Goal: Find specific page/section: Find specific page/section

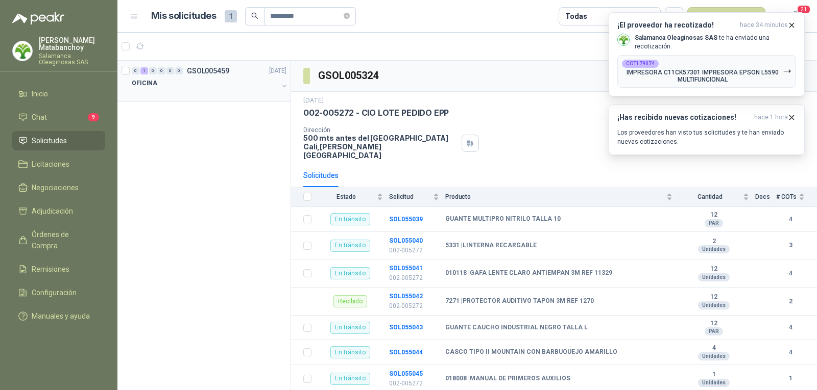
type input "*********"
click at [203, 97] on div "0 1 0 0 0 0 GSOL005459 [DATE] OFICINA" at bounding box center [203, 81] width 173 height 41
click at [188, 74] on p "GSOL005459" at bounding box center [208, 70] width 42 height 7
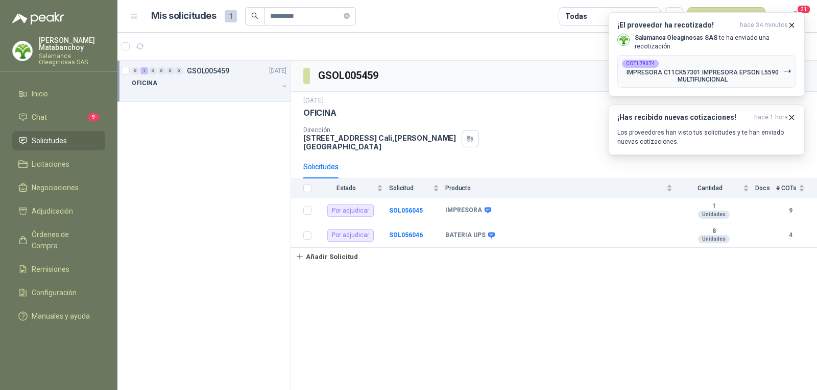
click at [512, 131] on div "Dirección [STREET_ADDRESS][PERSON_NAME]" at bounding box center [553, 139] width 501 height 24
click at [406, 207] on b "SOL056045" at bounding box center [406, 210] width 34 height 7
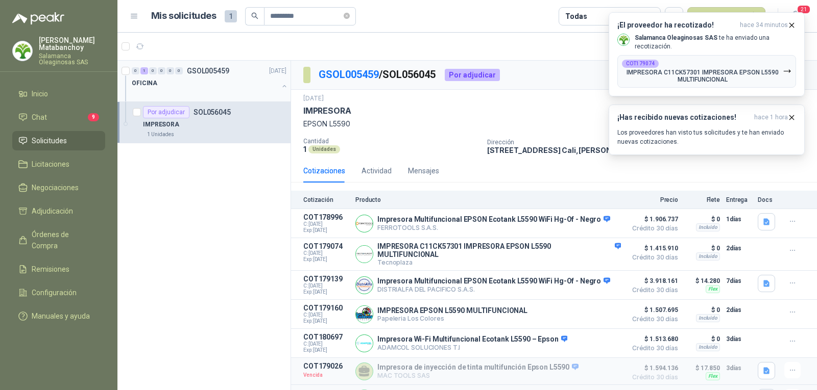
click at [218, 84] on div "OFICINA" at bounding box center [205, 83] width 146 height 12
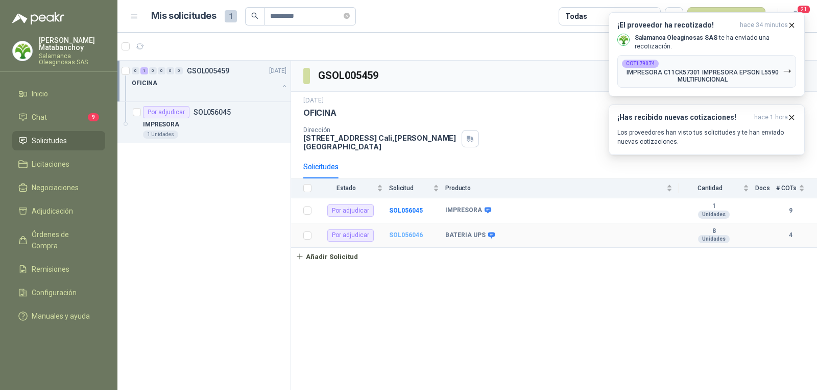
click at [407, 232] on b "SOL056046" at bounding box center [406, 235] width 34 height 7
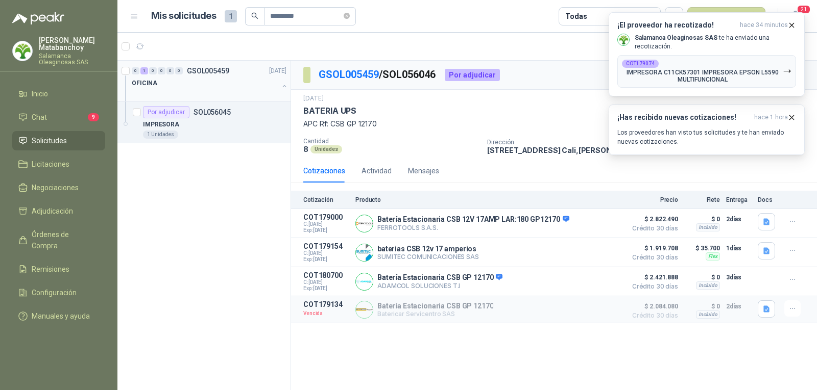
click at [217, 90] on div at bounding box center [205, 93] width 146 height 8
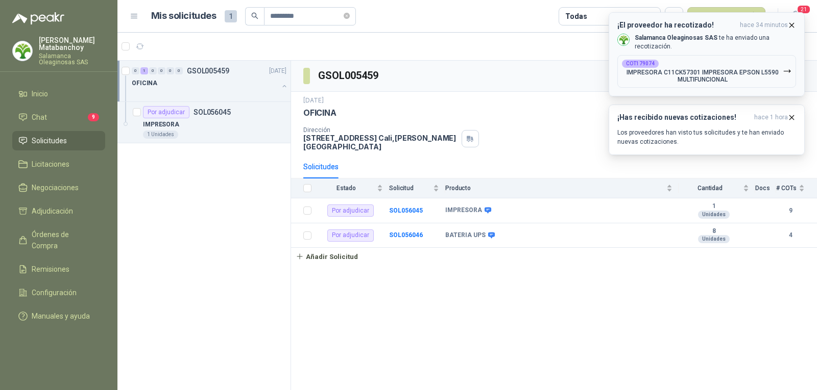
click at [786, 25] on span "hace 34 minutos" at bounding box center [763, 25] width 48 height 9
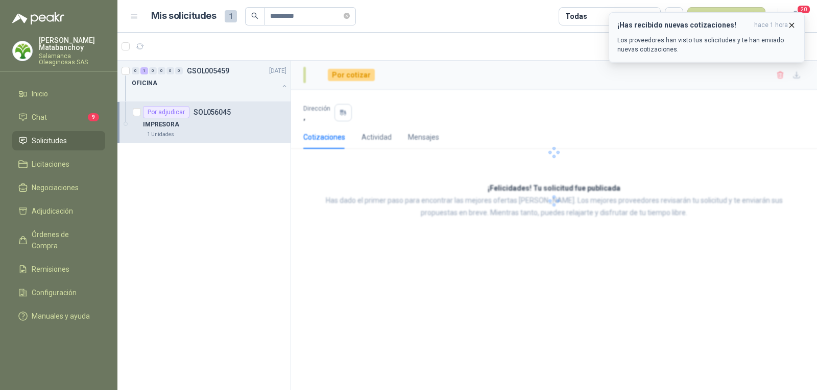
click at [788, 26] on icon "button" at bounding box center [791, 25] width 9 height 9
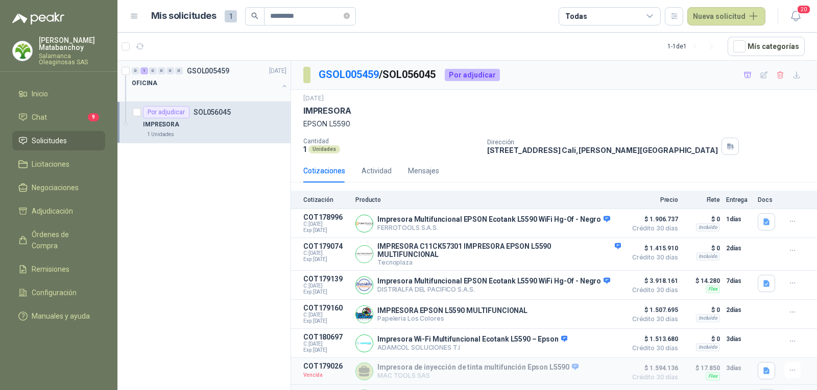
click at [226, 87] on div "OFICINA" at bounding box center [205, 83] width 146 height 12
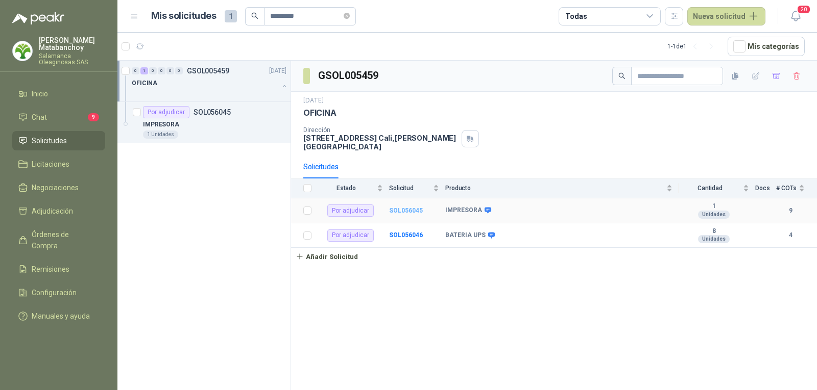
click at [400, 207] on b "SOL056045" at bounding box center [406, 210] width 34 height 7
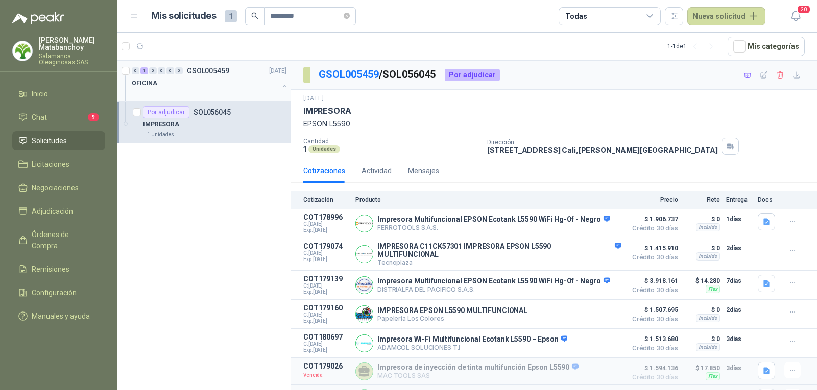
click at [217, 86] on div "OFICINA" at bounding box center [205, 83] width 146 height 12
